Goal: Information Seeking & Learning: Learn about a topic

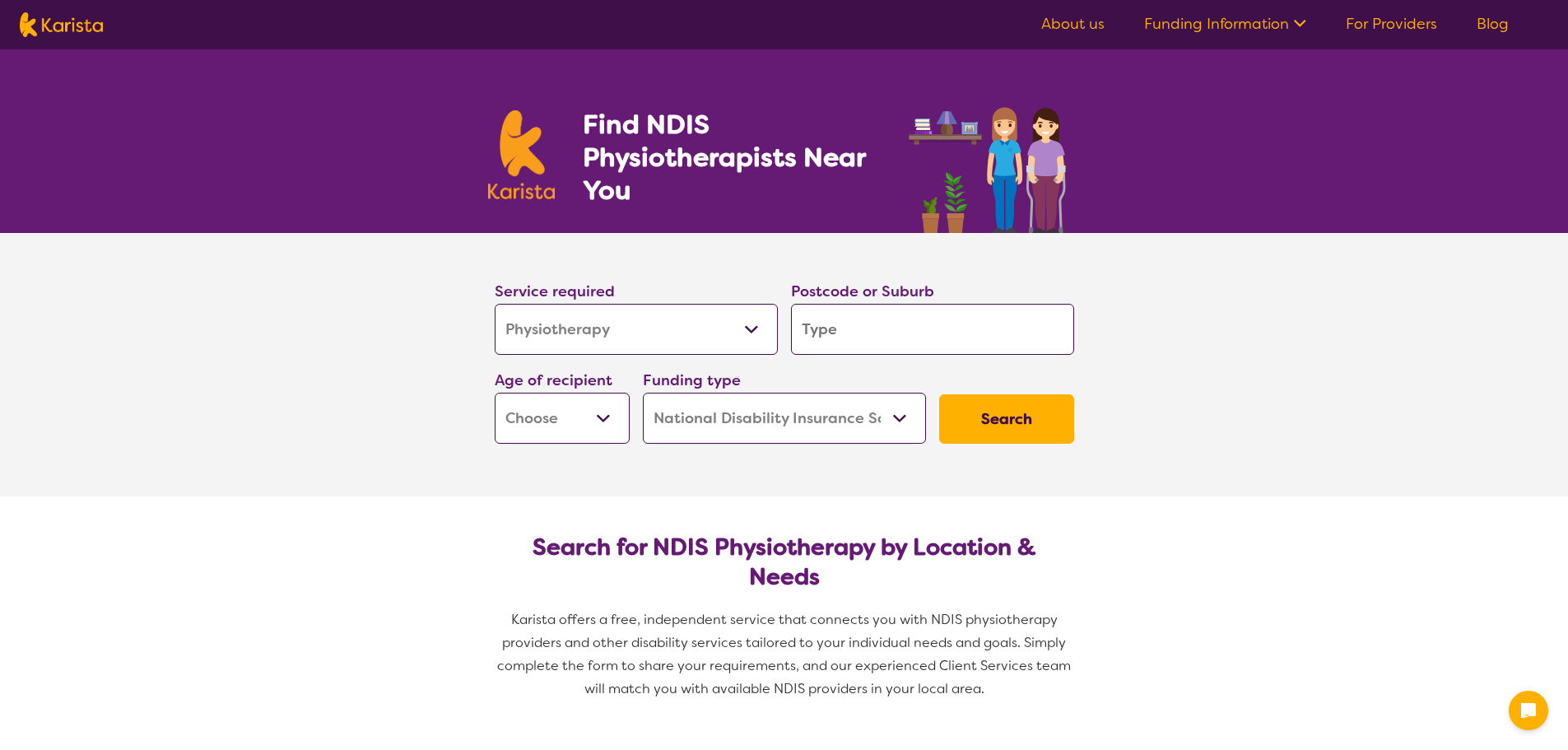
select select "Physiotherapy"
select select "NDIS"
select select "Physiotherapy"
select select "NDIS"
click at [888, 332] on input "search" at bounding box center [932, 329] width 283 height 51
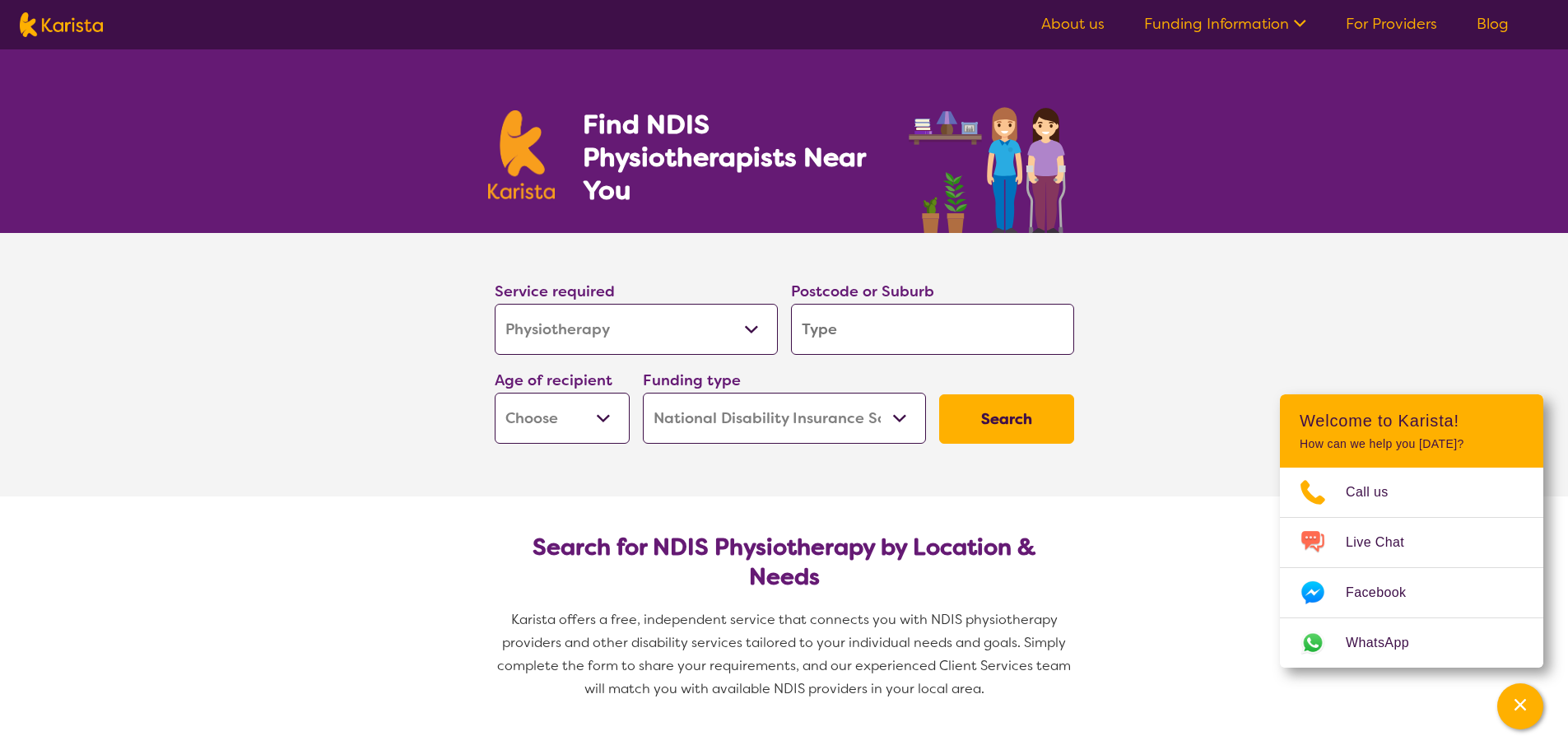
type input "p"
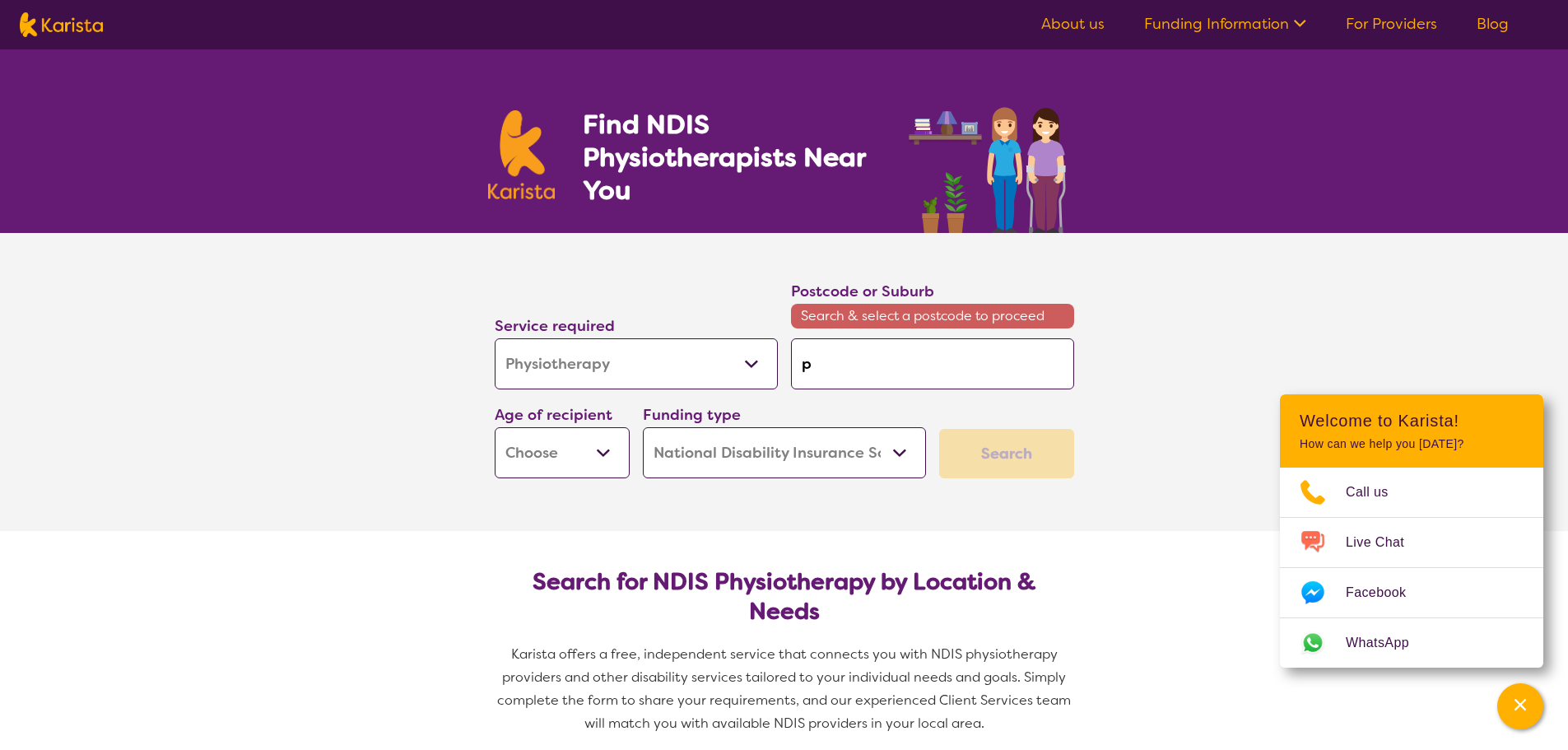
type input "po"
type input "por"
type input "port"
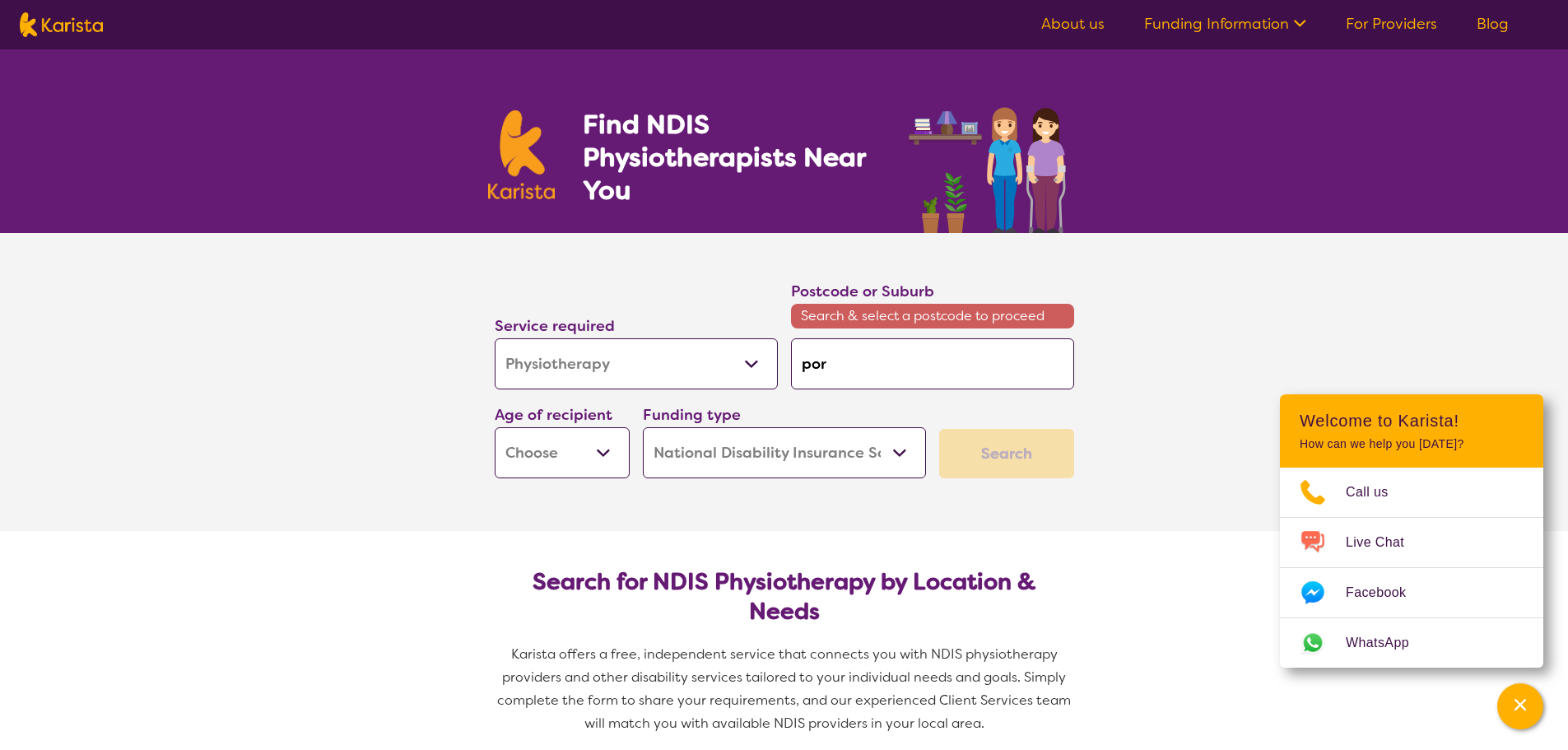
type input "port"
type input "port f"
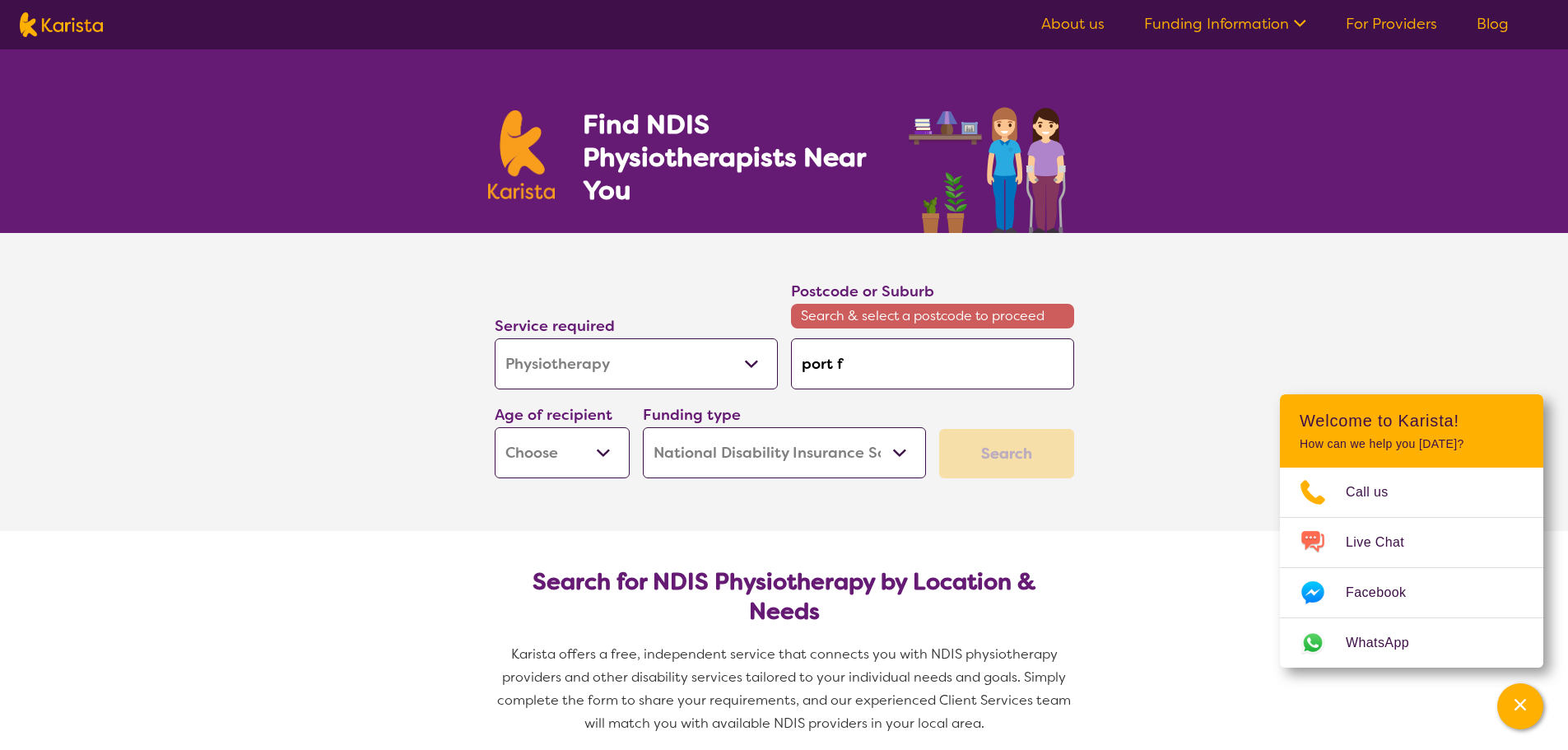
type input "port fa"
type input "port fai"
type input "port fair"
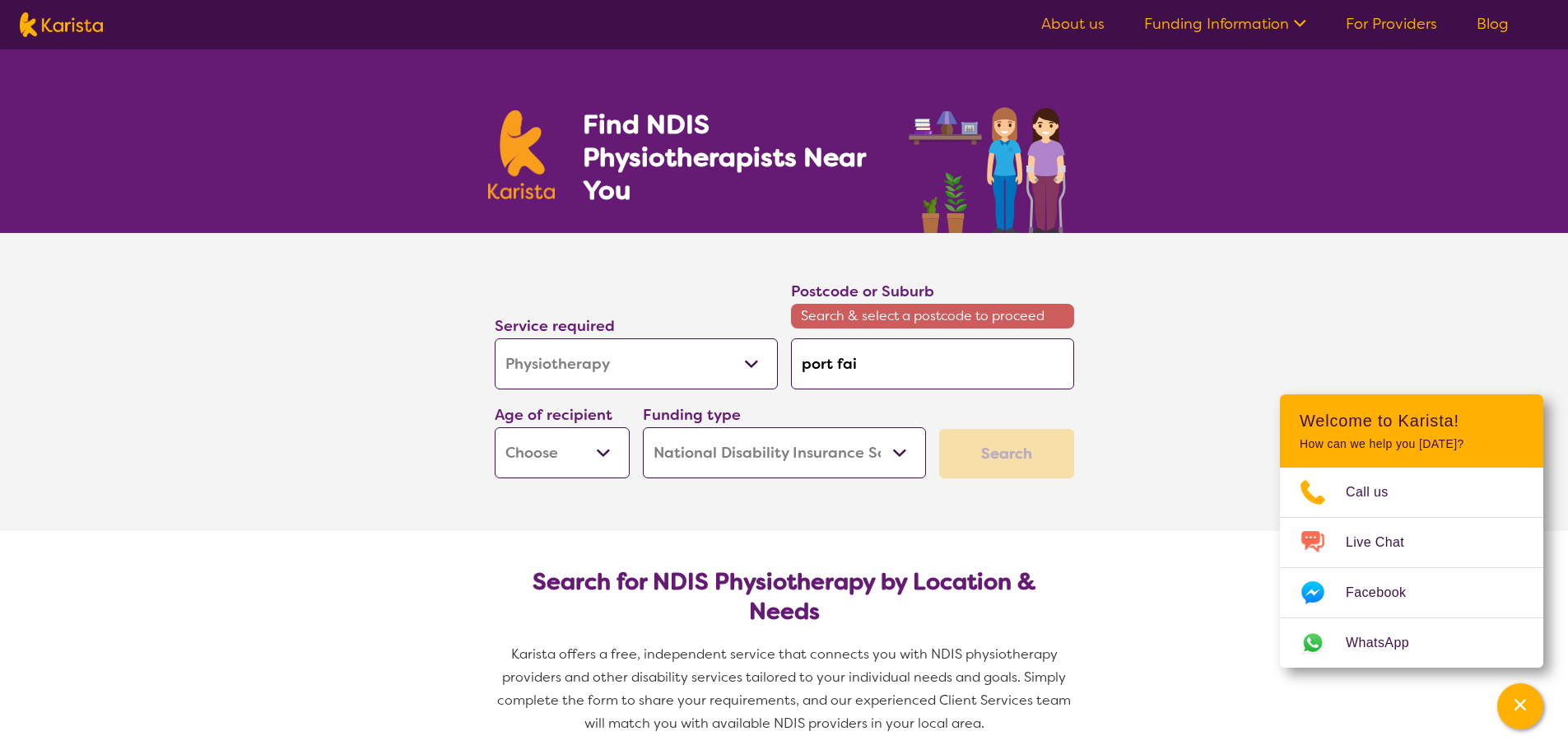
type input "port fair"
click at [872, 392] on ul "Port Fair y 3284" at bounding box center [932, 410] width 283 height 40
click at [872, 400] on div "Port Fair y 3284" at bounding box center [932, 410] width 267 height 31
type input "3284"
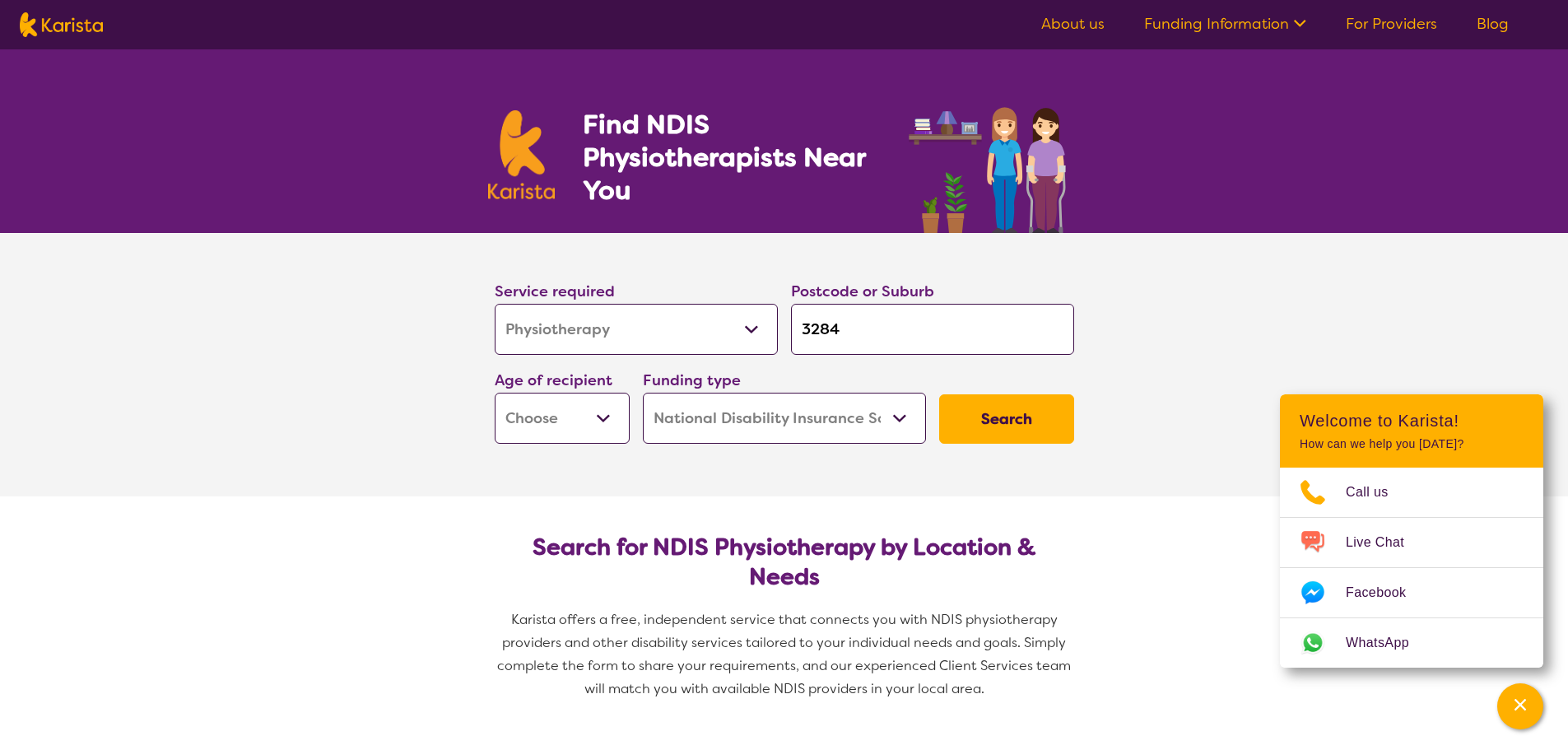
click at [576, 433] on select "Early Childhood - 0 to 9 Child - 10 to 11 Adolescent - 12 to 17 Adult - 18 to 6…" at bounding box center [562, 418] width 135 height 51
select select "AD"
click at [495, 392] on select "Early Childhood - 0 to 9 Child - 10 to 11 Adolescent - 12 to 17 Adult - 18 to 6…" at bounding box center [562, 418] width 135 height 51
select select "AD"
click at [1033, 415] on button "Search" at bounding box center [1006, 419] width 135 height 50
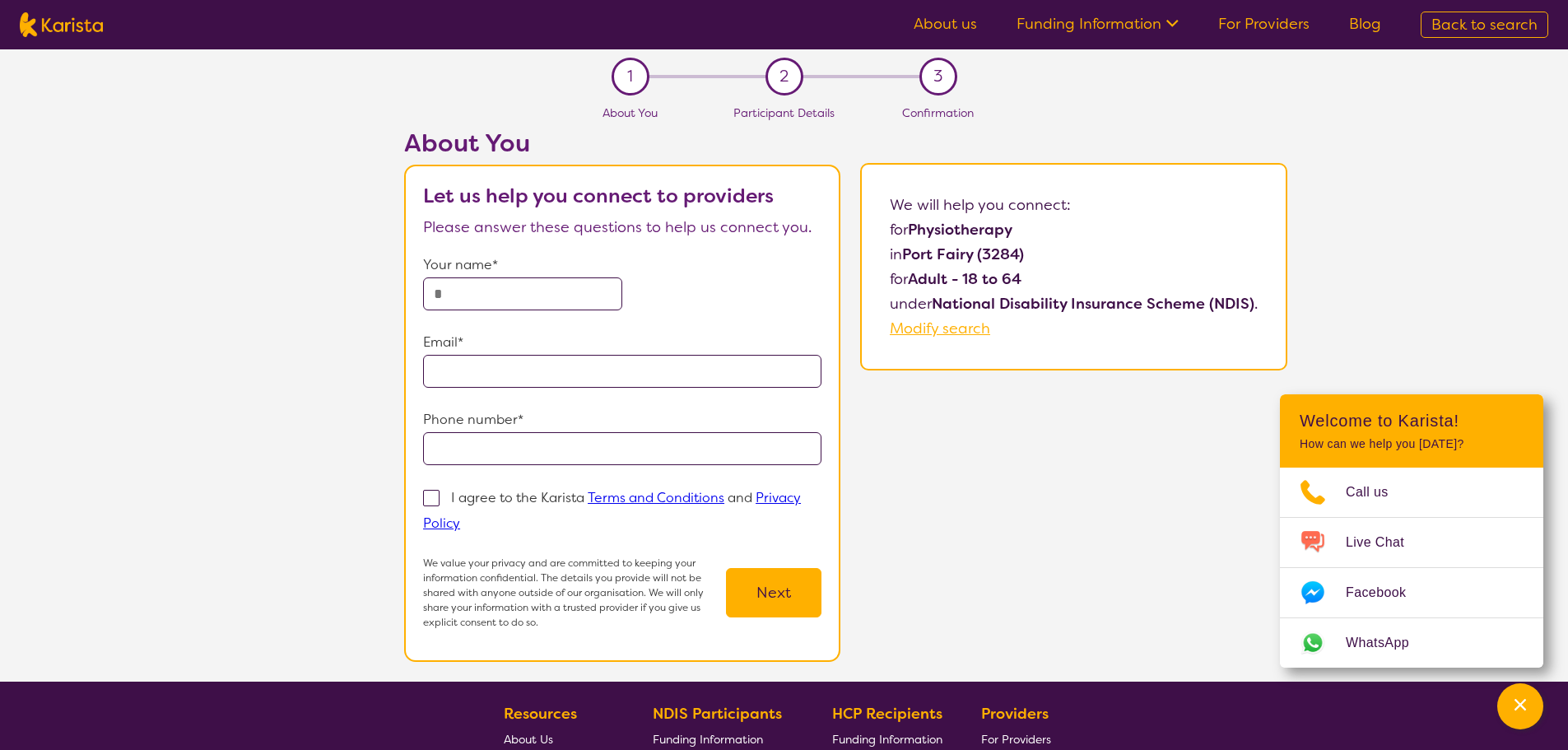
select select "Physiotherapy"
select select "AD"
select select "NDIS"
select select "Physiotherapy"
select select "AD"
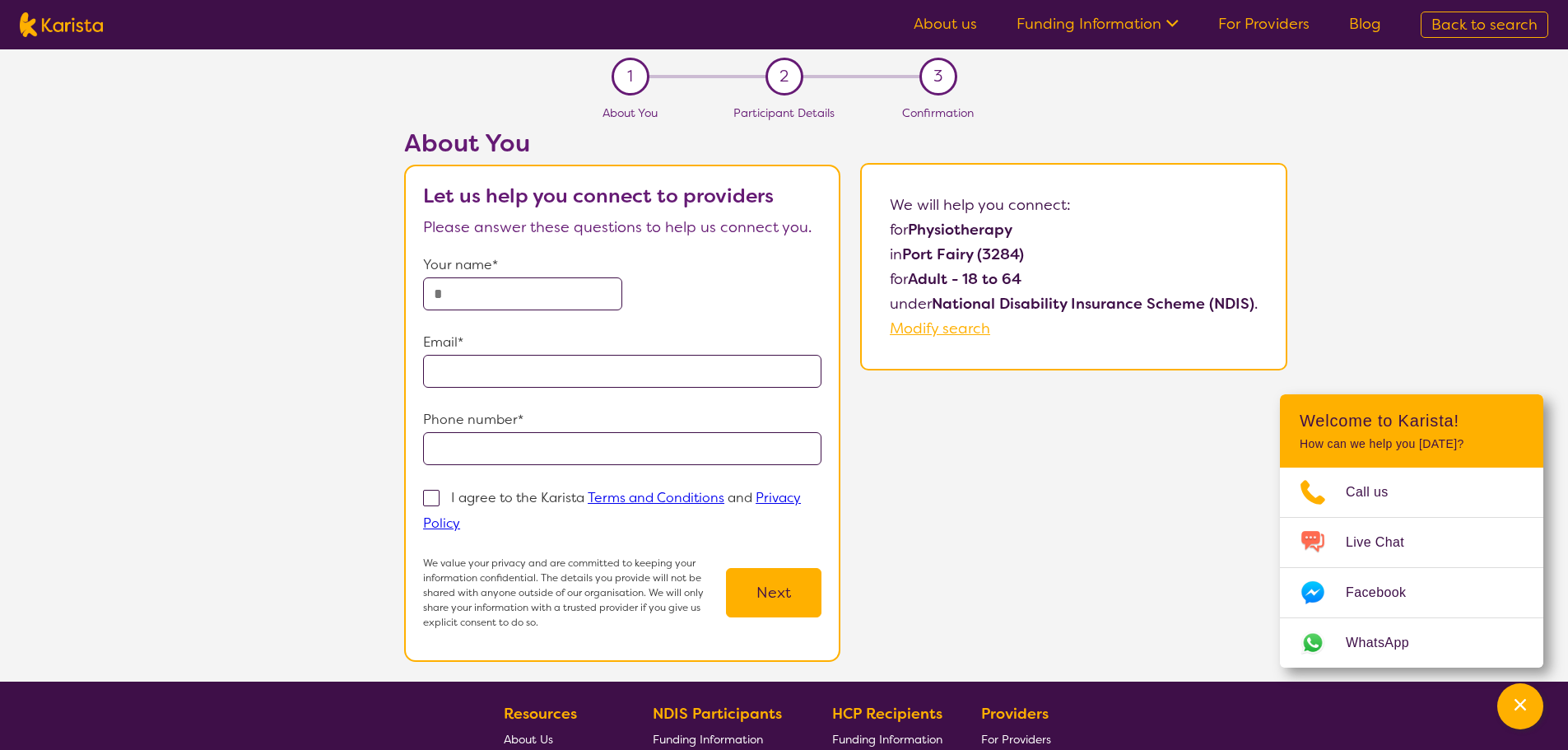
select select "NDIS"
